Goal: Task Accomplishment & Management: Manage account settings

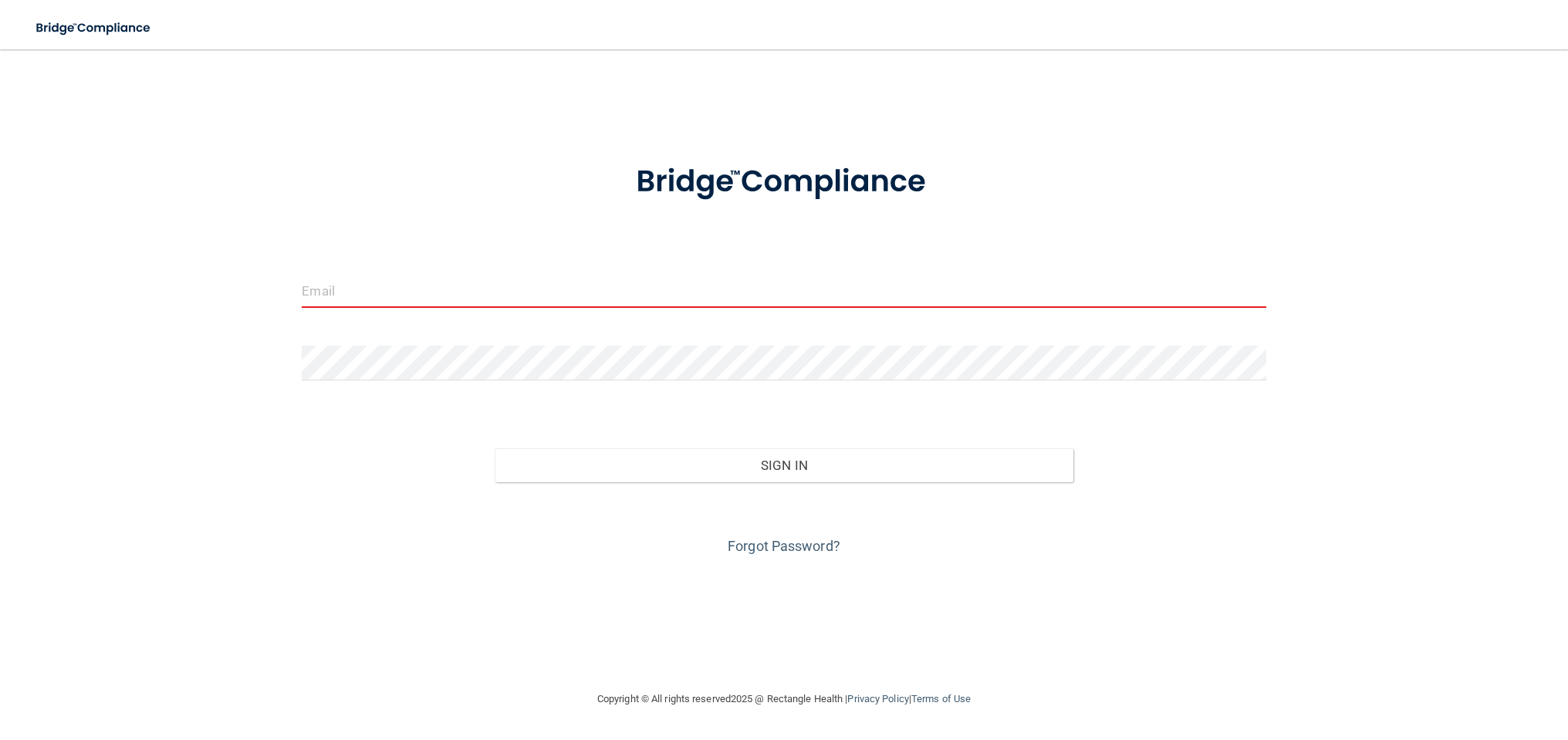
click at [346, 298] on input "email" at bounding box center [784, 291] width 964 height 35
click at [813, 280] on input "email" at bounding box center [784, 291] width 964 height 35
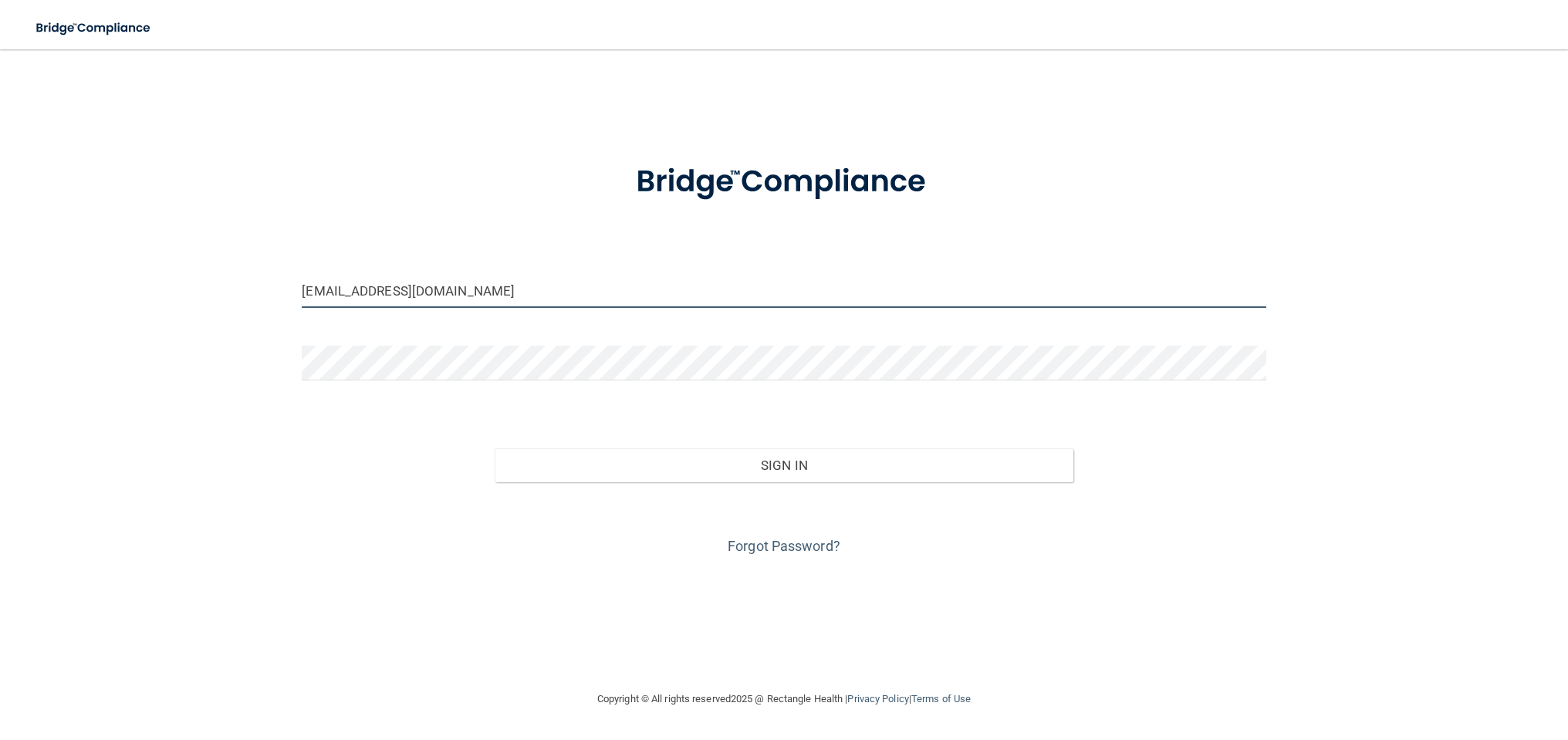
type input "[EMAIL_ADDRESS][DOMAIN_NAME]"
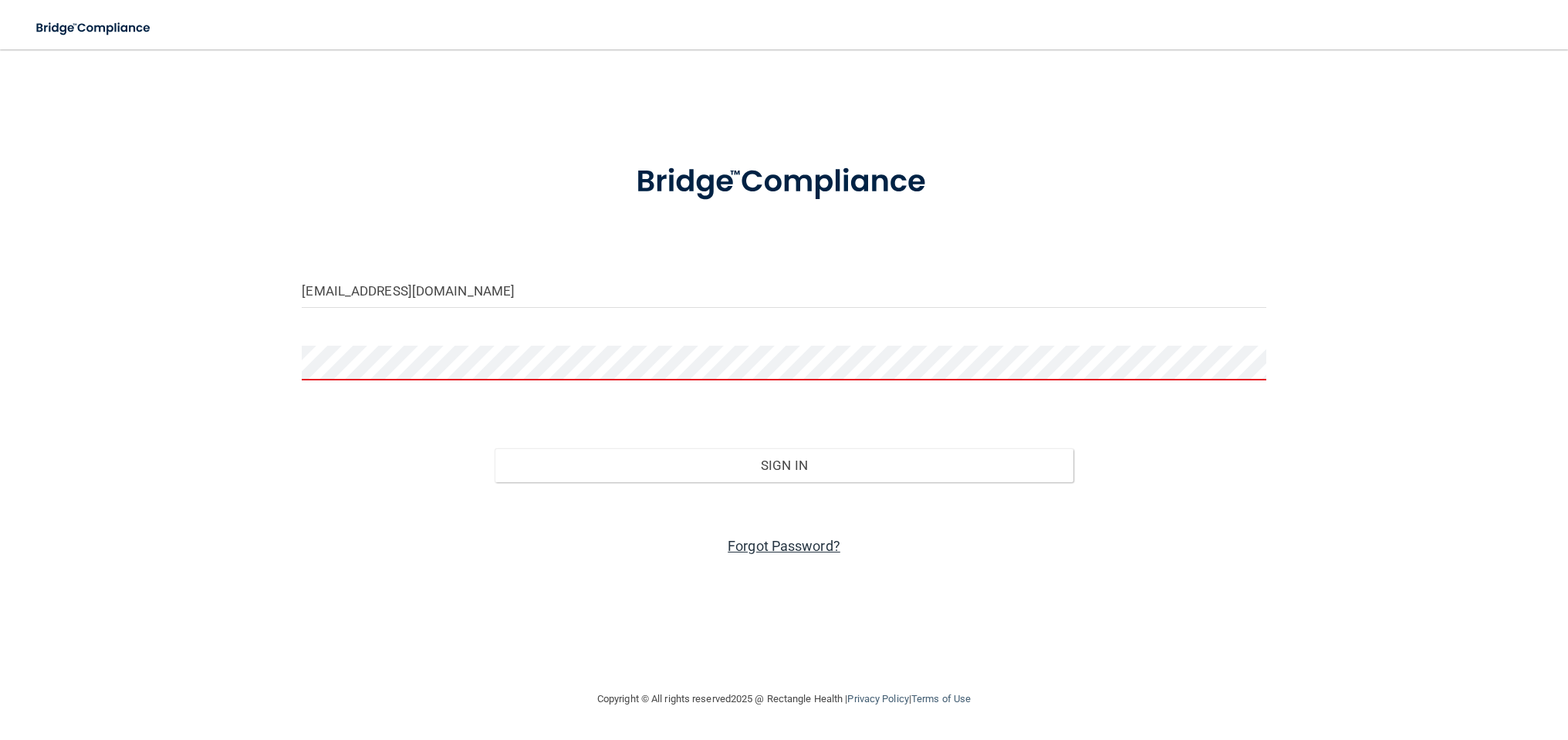
click at [809, 540] on link "Forgot Password?" at bounding box center [784, 546] width 113 height 16
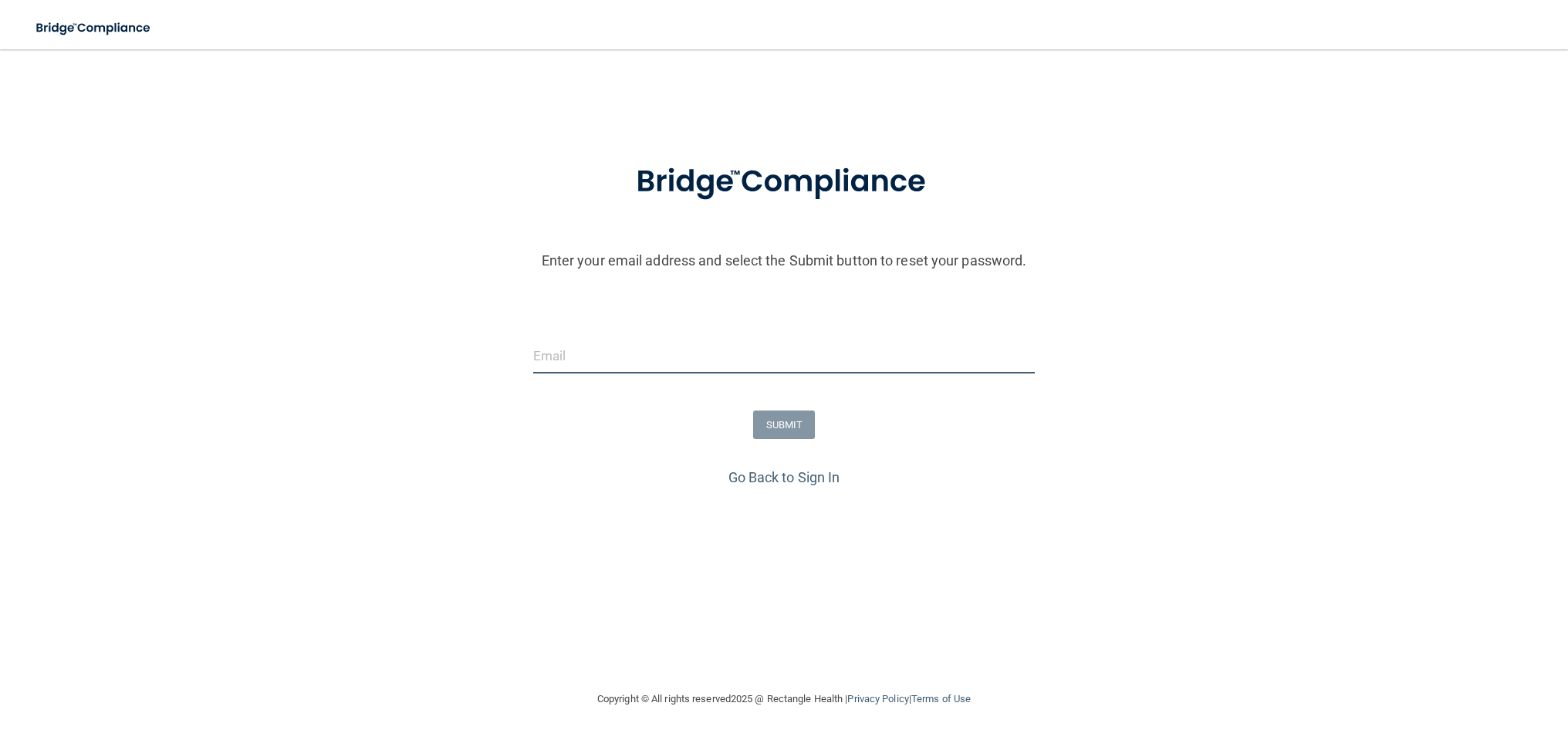
click at [792, 360] on input "email" at bounding box center [785, 356] width 503 height 35
type input "[EMAIL_ADDRESS][DOMAIN_NAME]"
click at [778, 417] on button "SUBMIT" at bounding box center [784, 425] width 63 height 29
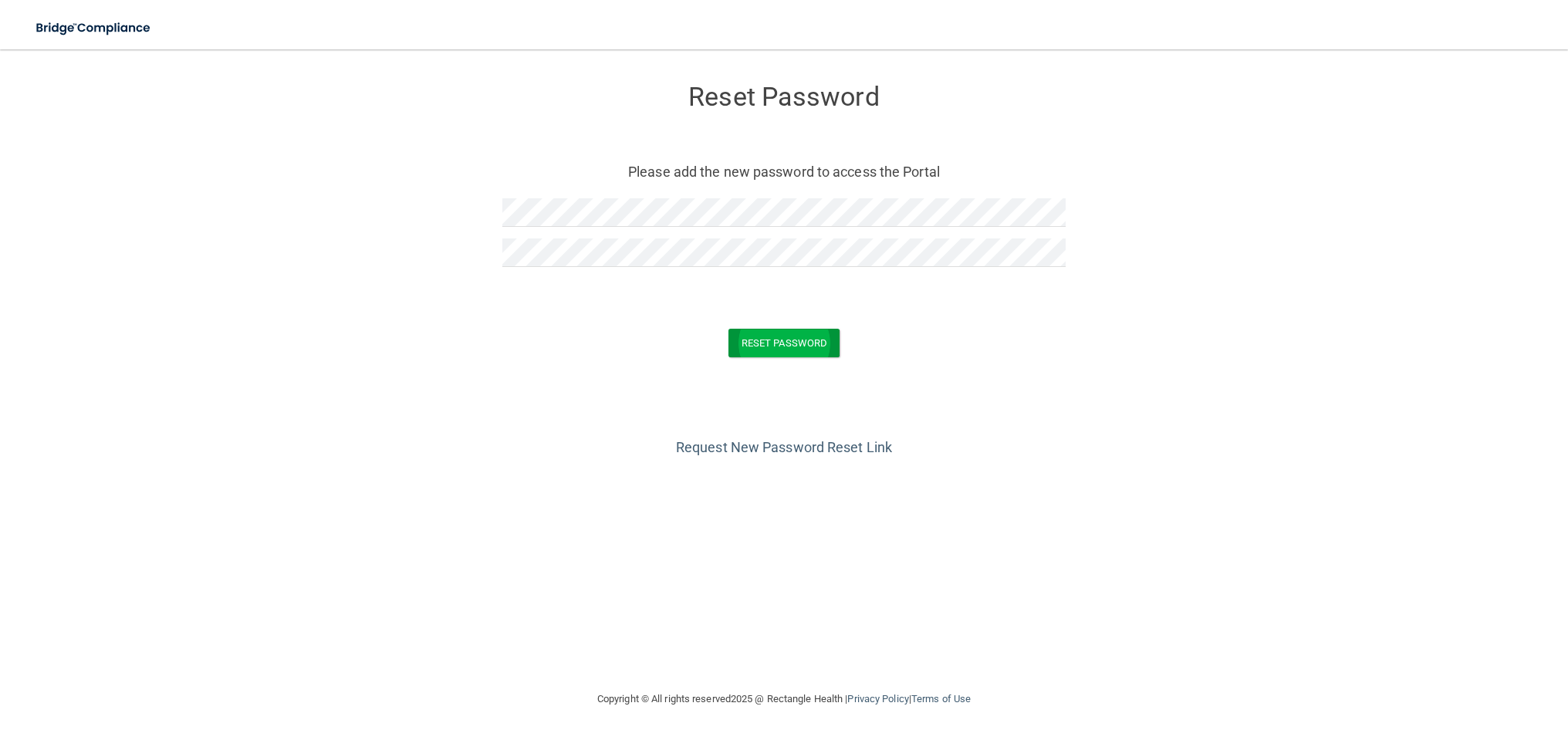
drag, startPoint x: 784, startPoint y: 348, endPoint x: 774, endPoint y: 349, distance: 10.0
click at [785, 346] on button "Reset Password" at bounding box center [784, 343] width 111 height 29
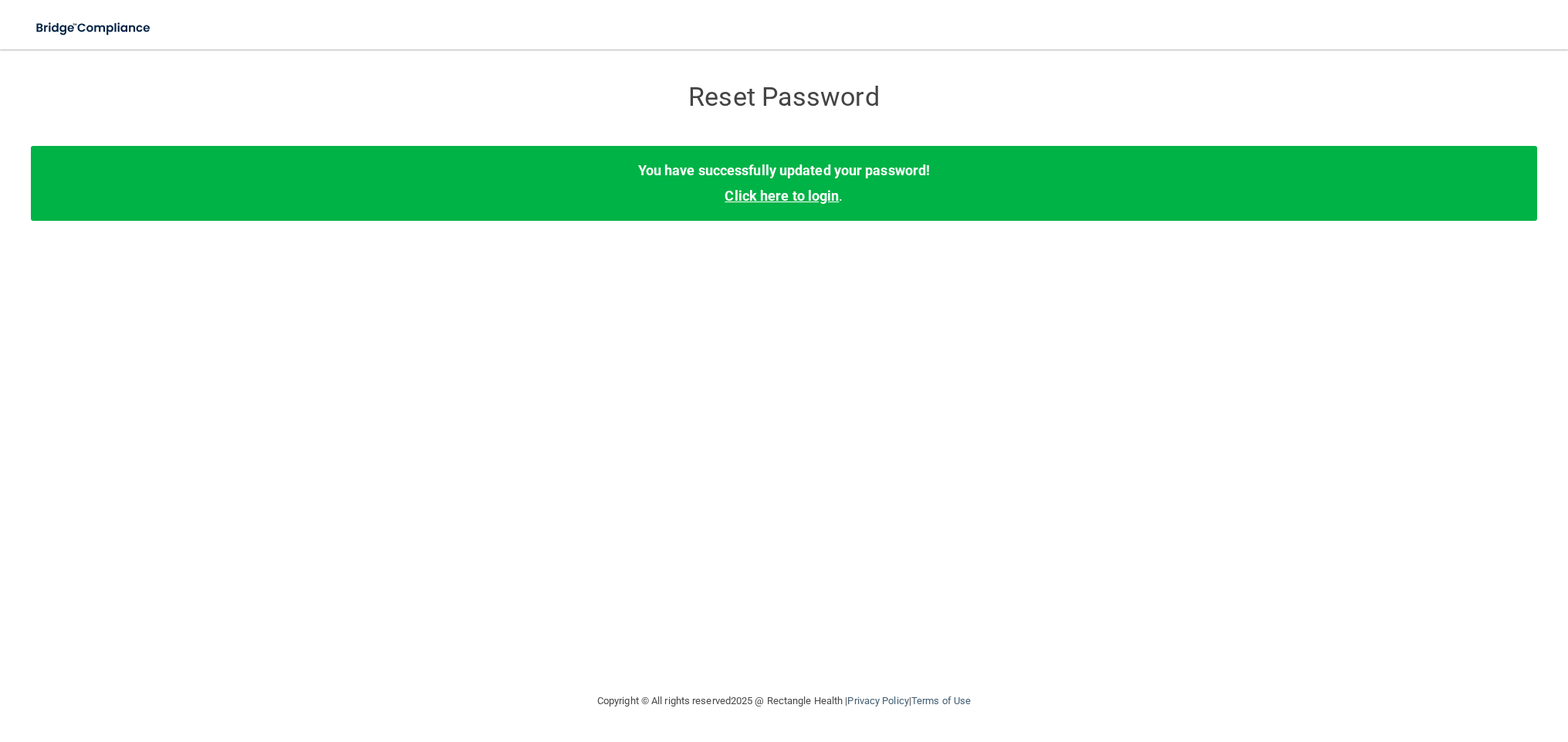
click at [806, 196] on link "Click here to login" at bounding box center [782, 196] width 114 height 16
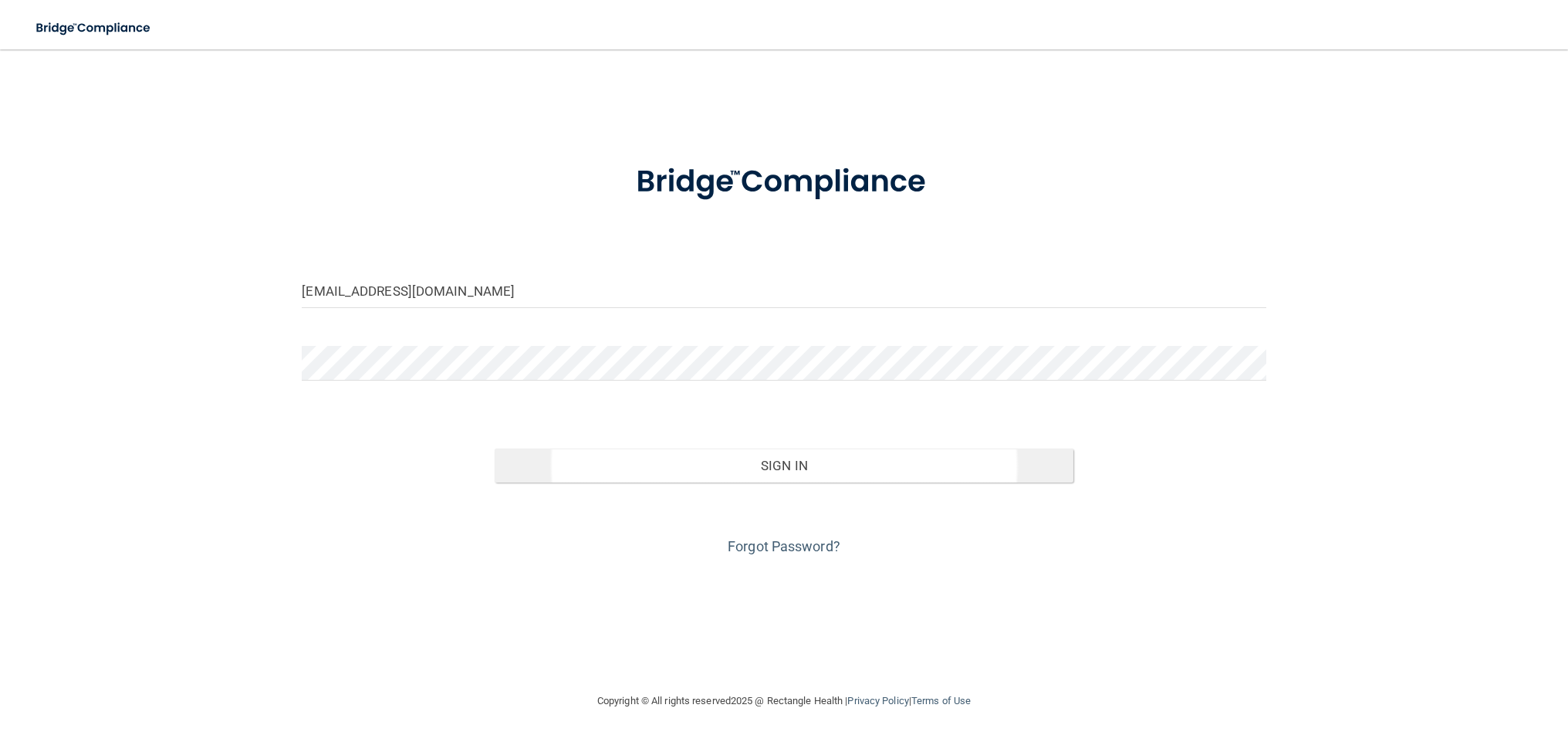
click at [744, 461] on button "Sign In" at bounding box center [784, 465] width 579 height 34
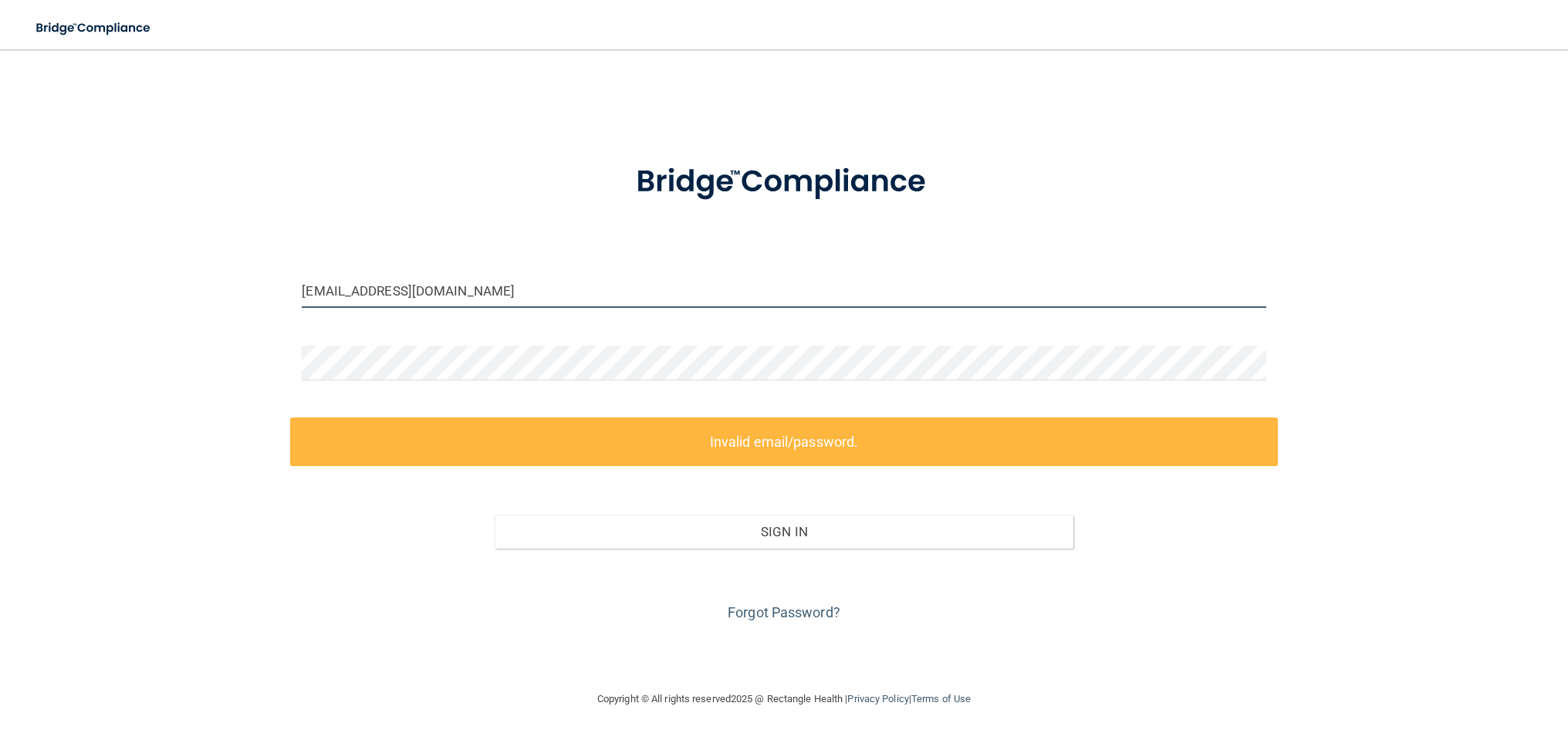
click at [361, 292] on input "[EMAIL_ADDRESS][DOMAIN_NAME]" at bounding box center [784, 291] width 964 height 35
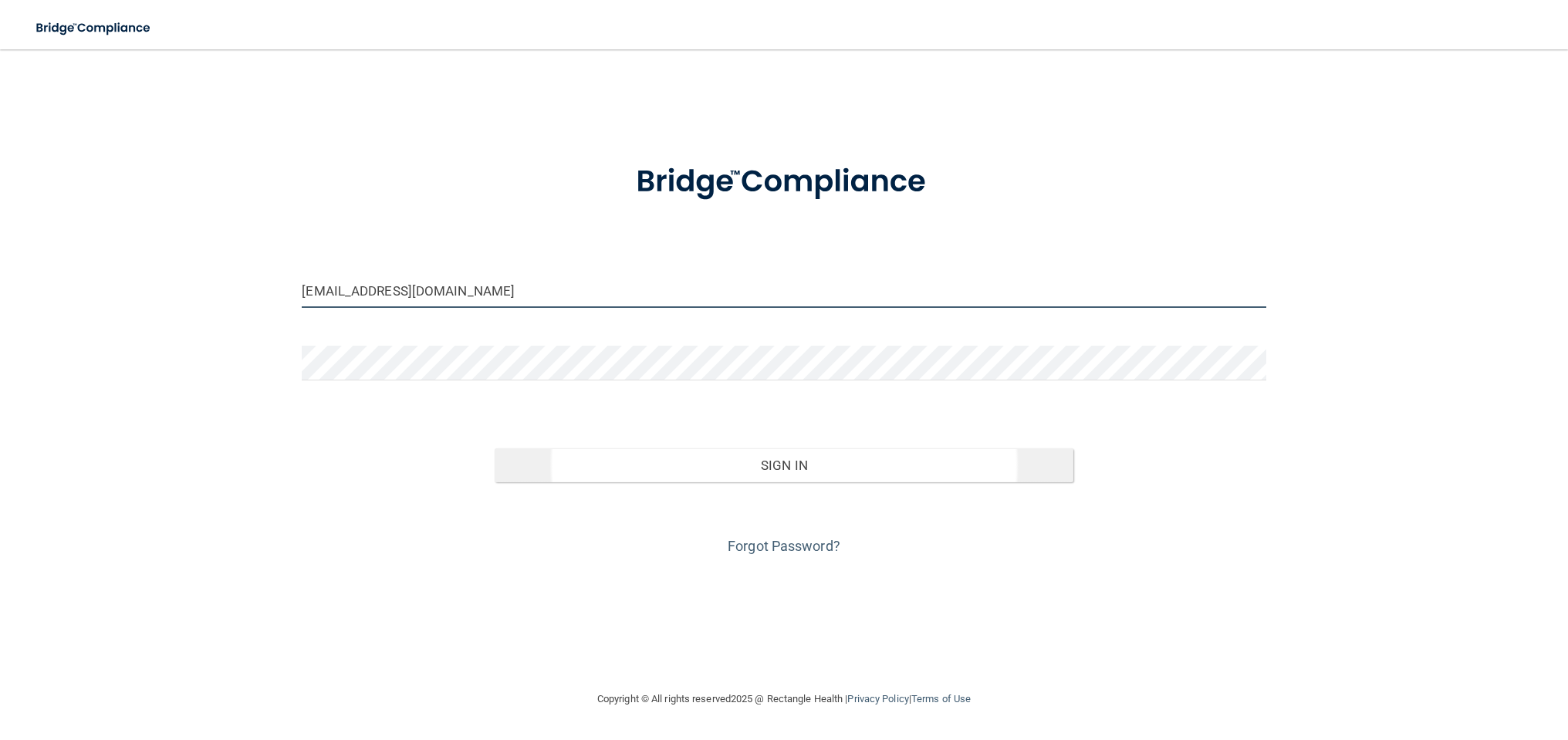
type input "[EMAIL_ADDRESS][DOMAIN_NAME]"
click at [700, 455] on button "Sign In" at bounding box center [784, 465] width 579 height 34
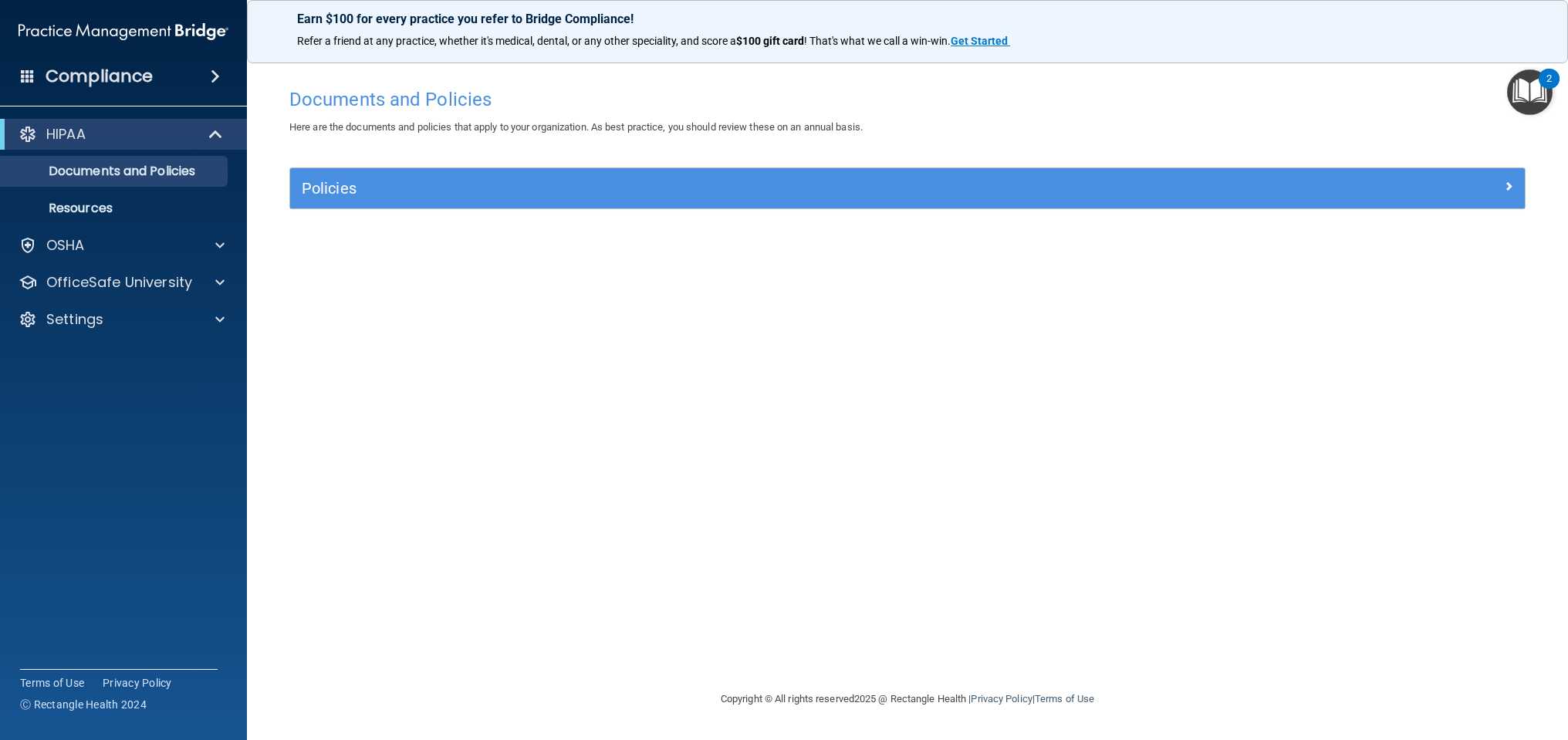
click at [89, 139] on div "HIPAA" at bounding box center [102, 134] width 190 height 18
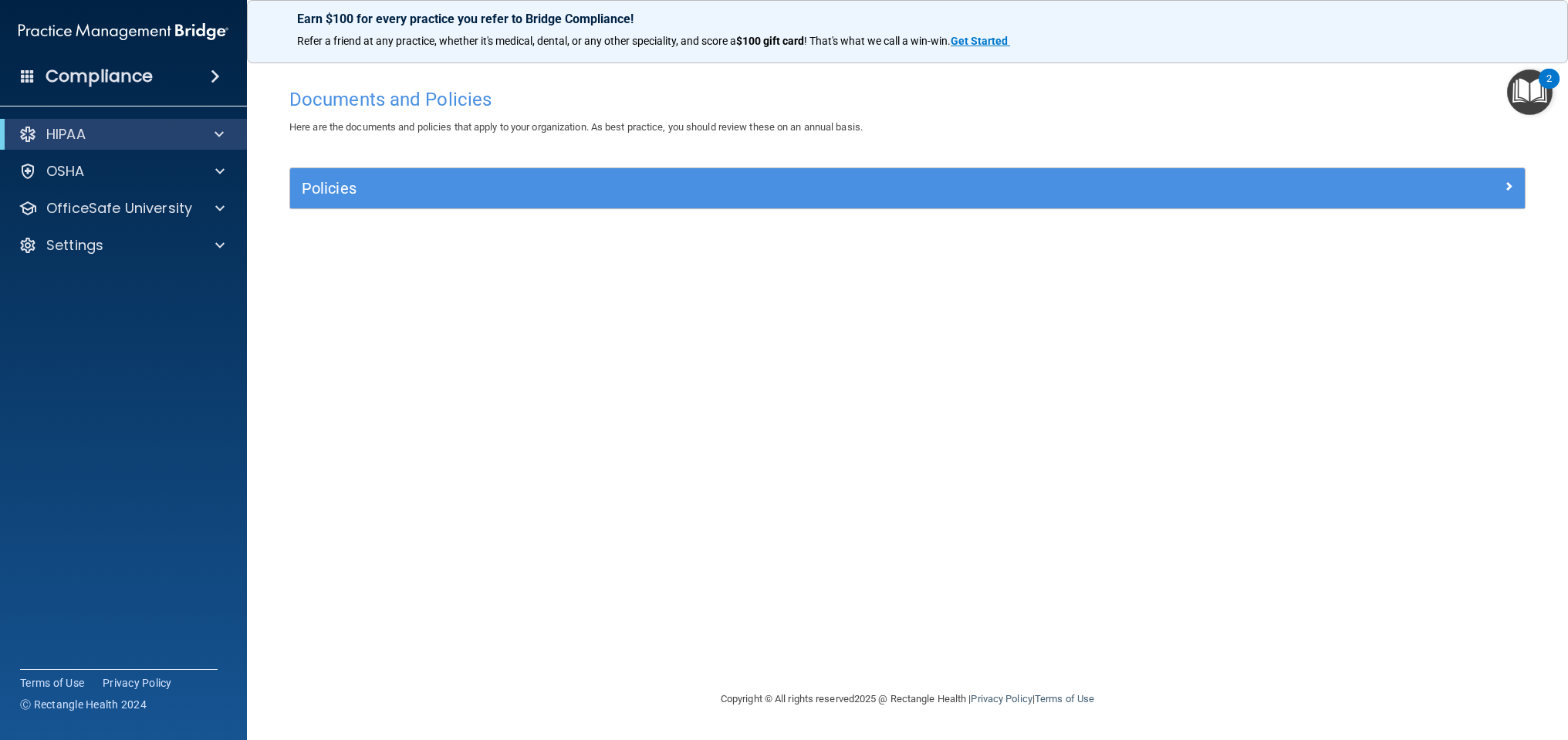
click at [89, 139] on div "HIPAA" at bounding box center [102, 134] width 190 height 18
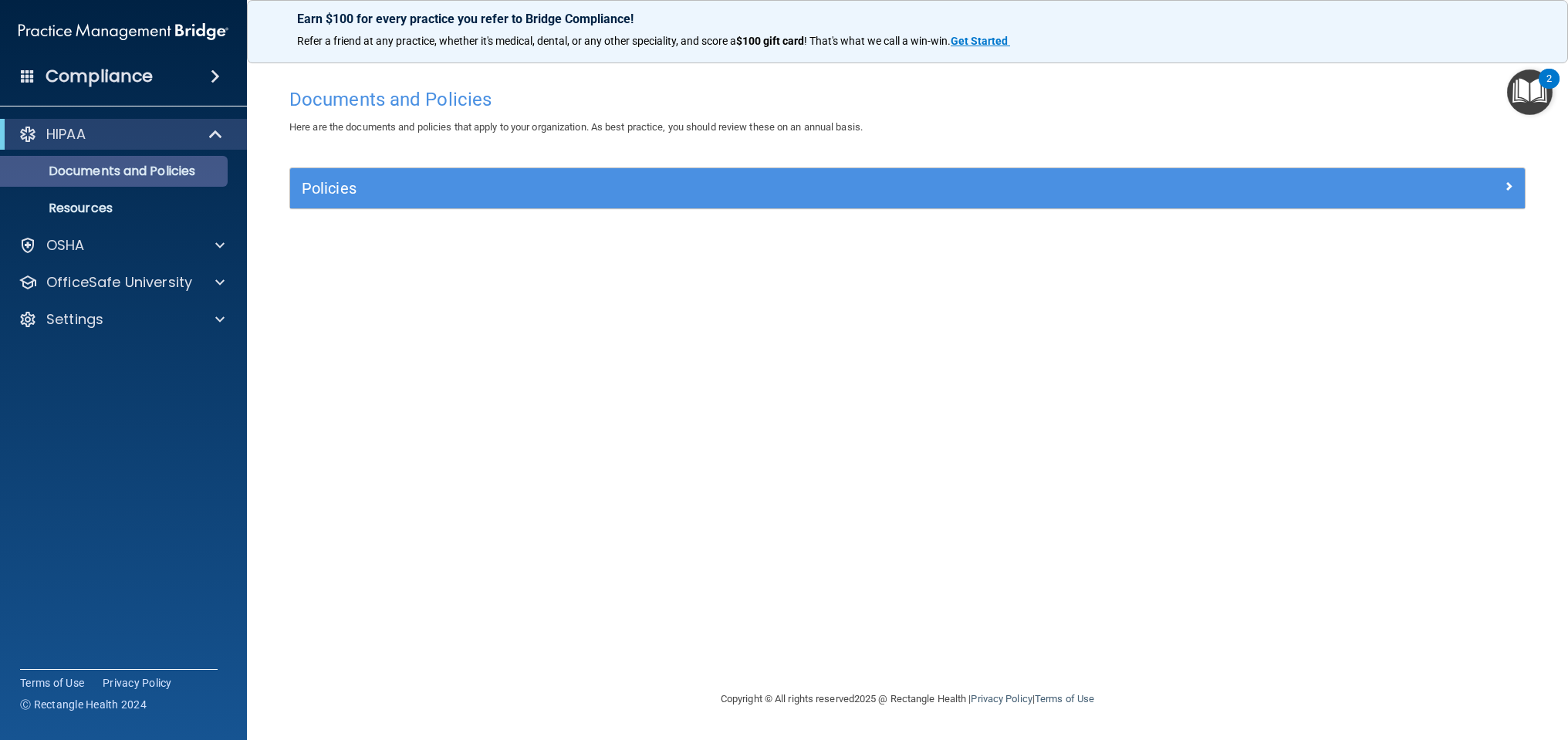
click at [98, 164] on p "Documents and Policies" at bounding box center [116, 170] width 211 height 15
click at [313, 187] on h5 "Policies" at bounding box center [753, 188] width 903 height 17
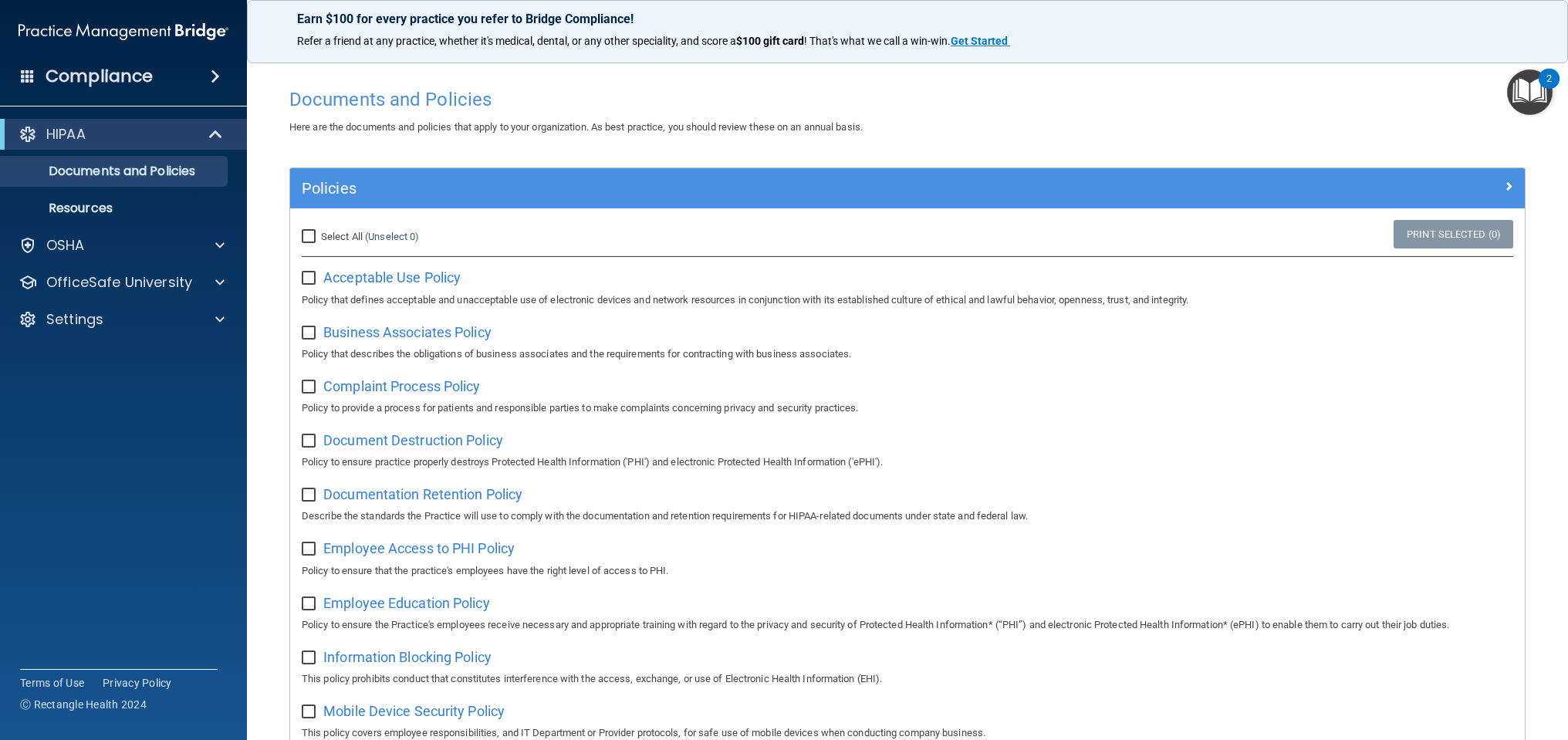
click at [151, 138] on div "HIPAA" at bounding box center [102, 134] width 190 height 18
